Goal: Transaction & Acquisition: Book appointment/travel/reservation

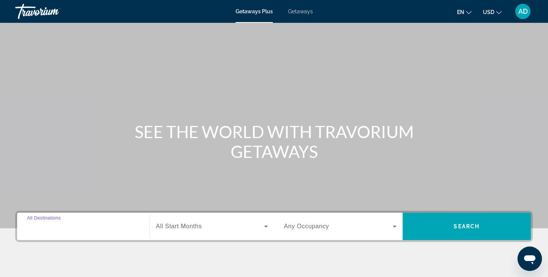
click at [80, 228] on input "Destination All Destinations" at bounding box center [83, 226] width 113 height 9
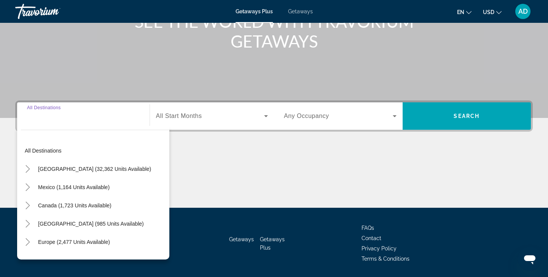
scroll to position [134, 0]
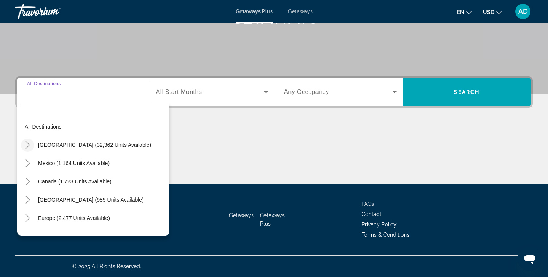
click at [29, 145] on icon "Toggle United States (32,362 units available)" at bounding box center [27, 145] width 4 height 8
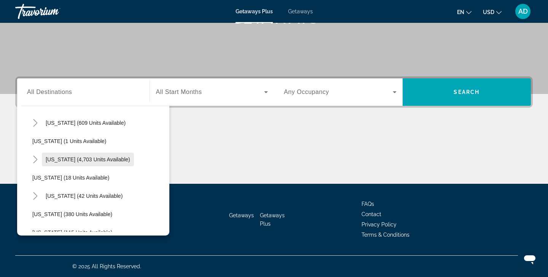
scroll to position [93, 0]
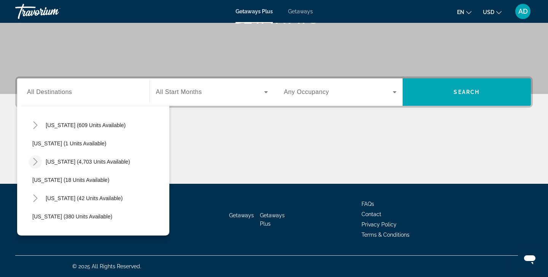
click at [36, 163] on icon "Toggle Florida (4,703 units available)" at bounding box center [35, 162] width 4 height 8
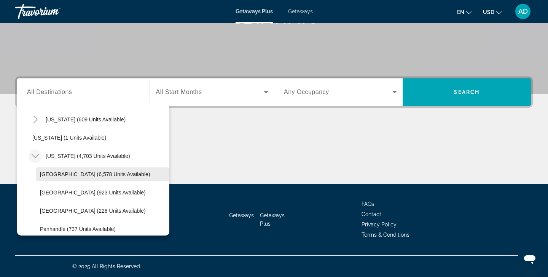
scroll to position [103, 0]
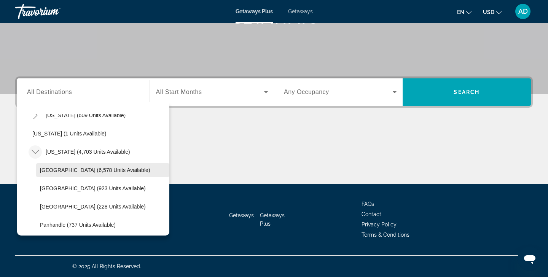
click at [75, 169] on span "[GEOGRAPHIC_DATA] (6,578 units available)" at bounding box center [95, 170] width 110 height 6
type input "**********"
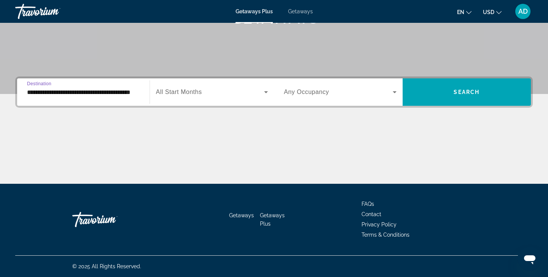
click at [266, 91] on icon "Search widget" at bounding box center [265, 92] width 9 height 9
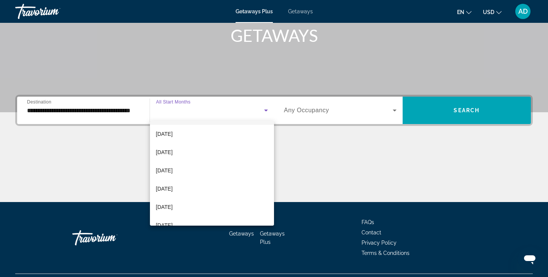
scroll to position [18, 0]
click at [169, 151] on span "[DATE]" at bounding box center [164, 151] width 17 height 9
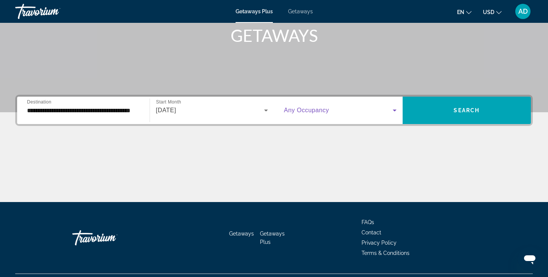
click at [394, 109] on icon "Search widget" at bounding box center [394, 110] width 9 height 9
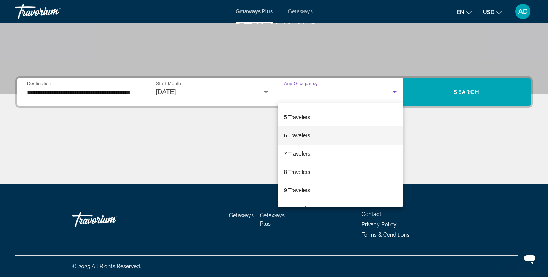
scroll to position [71, 0]
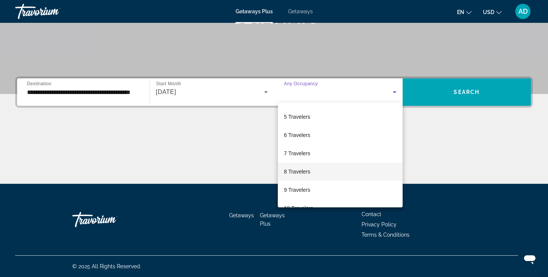
click at [301, 171] on span "8 Travelers" at bounding box center [297, 171] width 26 height 9
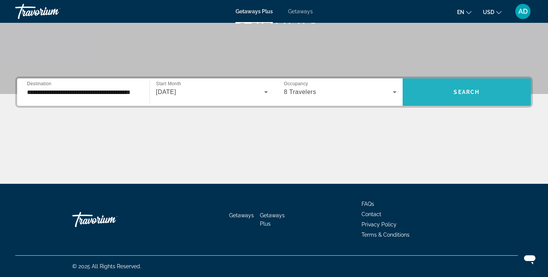
click at [465, 94] on span "Search" at bounding box center [467, 92] width 26 height 6
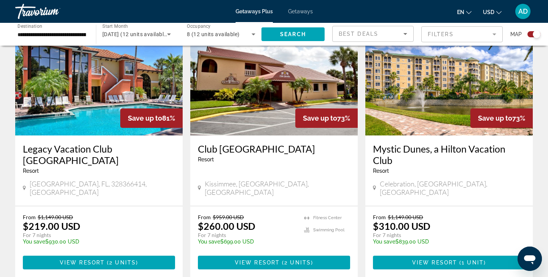
scroll to position [294, 0]
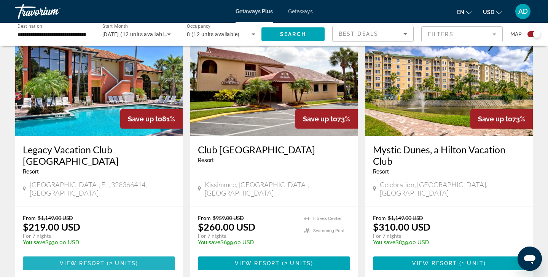
click at [101, 260] on span "View Resort" at bounding box center [82, 263] width 45 height 6
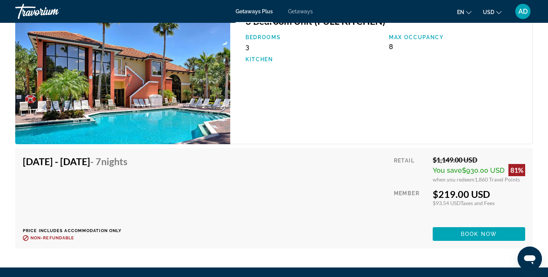
scroll to position [1185, 0]
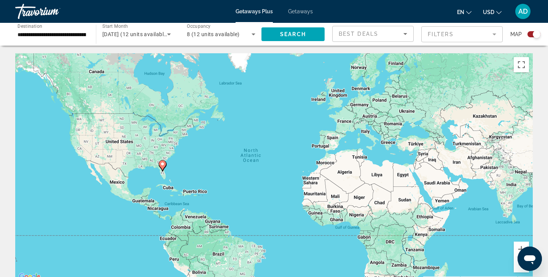
click at [75, 35] on input "**********" at bounding box center [52, 34] width 68 height 9
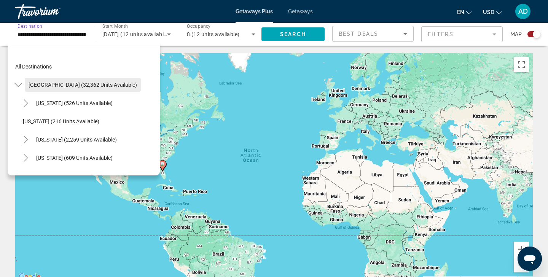
click at [43, 84] on span "[GEOGRAPHIC_DATA] (32,362 units available)" at bounding box center [83, 85] width 108 height 6
type input "**********"
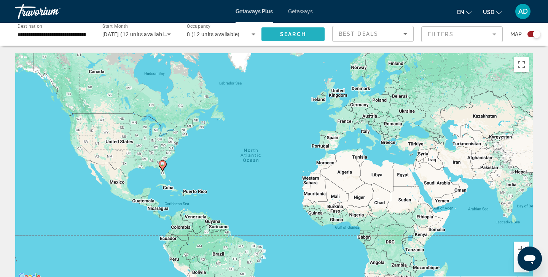
click at [286, 32] on span "Search" at bounding box center [293, 34] width 26 height 6
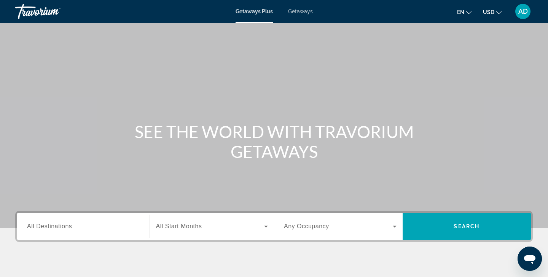
click at [255, 12] on span "Getaways Plus" at bounding box center [254, 11] width 37 height 6
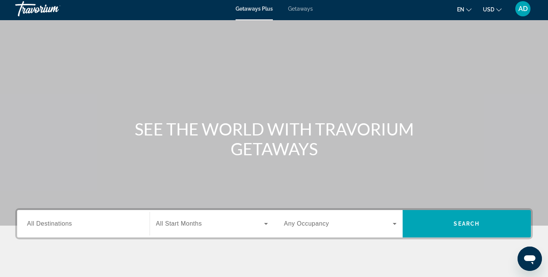
click at [264, 11] on span "Getaways Plus" at bounding box center [254, 9] width 37 height 6
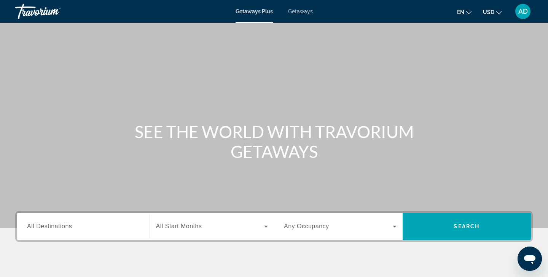
click at [264, 11] on span "Getaways Plus" at bounding box center [254, 11] width 37 height 6
click at [263, 11] on span "Getaways Plus" at bounding box center [254, 11] width 37 height 6
click at [252, 13] on span "Getaways Plus" at bounding box center [254, 11] width 37 height 6
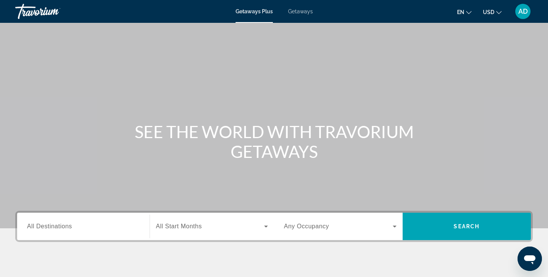
click at [296, 11] on span "Getaways" at bounding box center [300, 11] width 25 height 6
click at [24, 123] on div "SEE THE WORLD WITH TRAVORIUM GETAWAYS" at bounding box center [274, 142] width 548 height 40
